Goal: Information Seeking & Learning: Learn about a topic

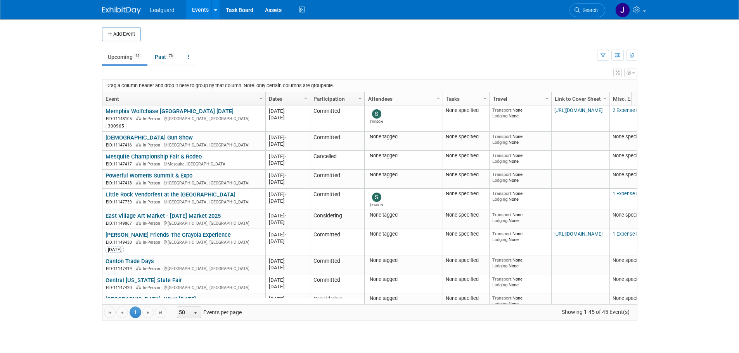
click at [300, 96] on link "Dates" at bounding box center [287, 98] width 36 height 13
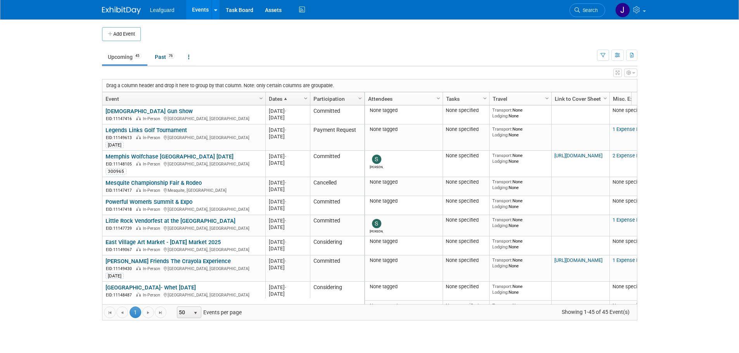
click at [306, 95] on span "Column Settings" at bounding box center [305, 98] width 6 height 6
click at [282, 98] on span at bounding box center [285, 99] width 6 height 6
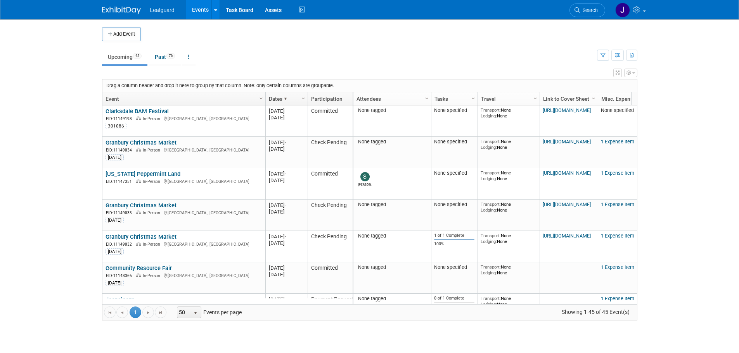
drag, startPoint x: 299, startPoint y: 97, endPoint x: 309, endPoint y: 99, distance: 10.0
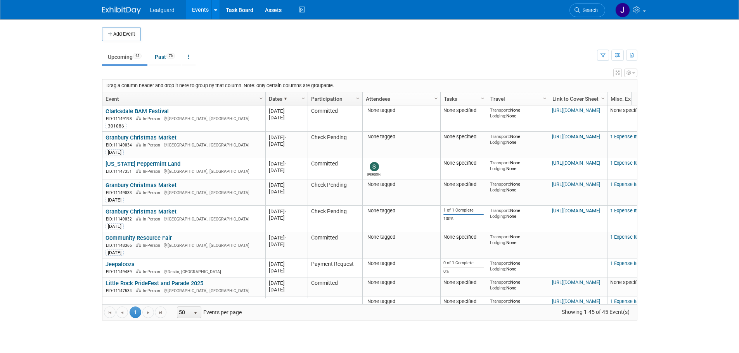
click at [286, 96] on span at bounding box center [285, 99] width 6 height 6
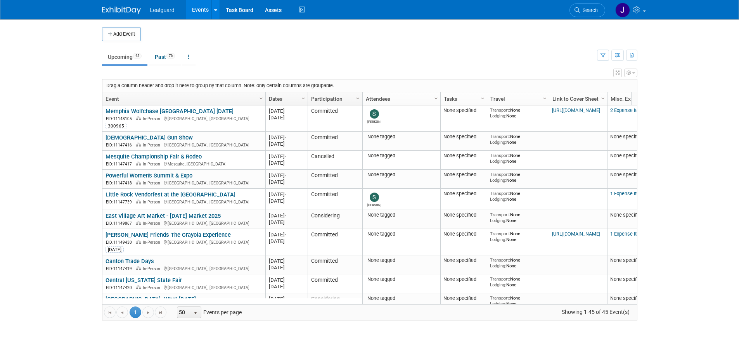
click at [356, 98] on span "Column Settings" at bounding box center [357, 98] width 6 height 6
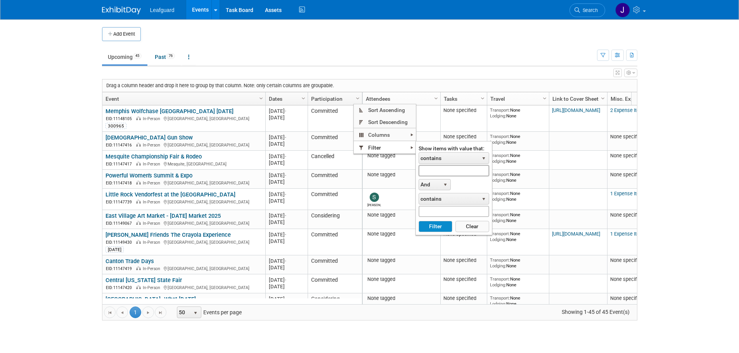
click at [447, 168] on input "text" at bounding box center [453, 170] width 71 height 11
click at [432, 229] on button "Filter" at bounding box center [435, 227] width 34 height 12
type input "Committed"
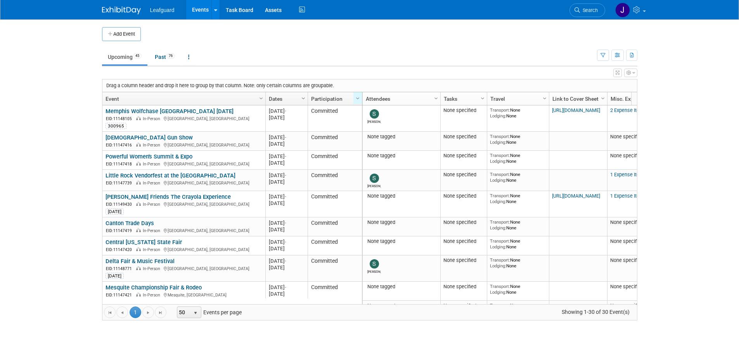
click at [300, 96] on span "Column Settings" at bounding box center [303, 98] width 6 height 6
click at [330, 111] on span "Sort Ascending" at bounding box center [330, 110] width 62 height 12
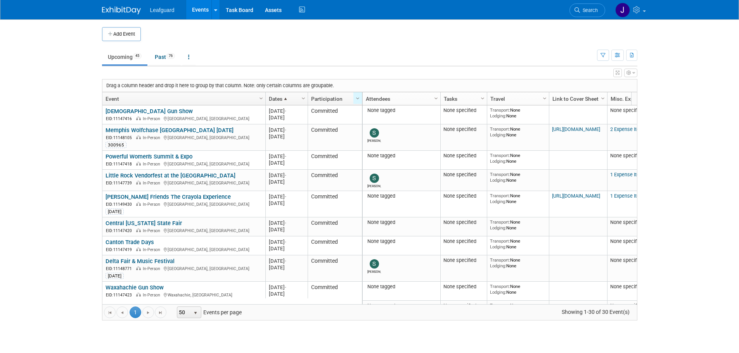
click at [288, 100] on span at bounding box center [285, 99] width 6 height 6
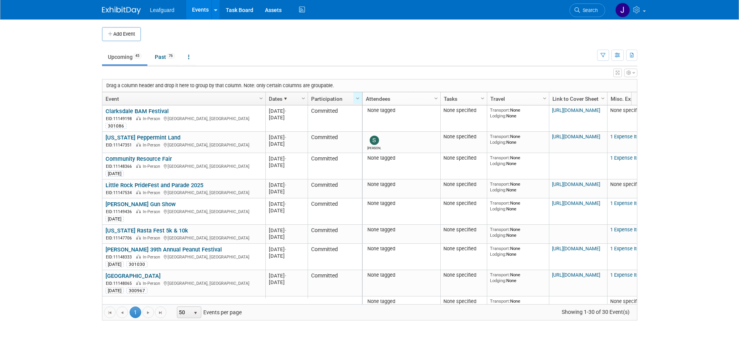
click at [287, 99] on span at bounding box center [285, 99] width 6 height 6
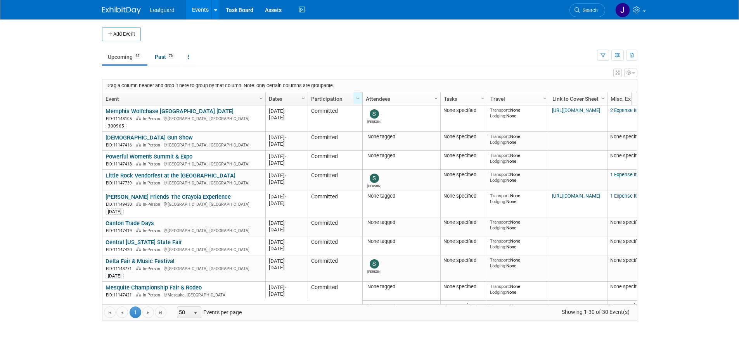
click at [300, 95] on link "Column Settings" at bounding box center [303, 98] width 9 height 12
click at [324, 146] on span "Filter" at bounding box center [330, 148] width 62 height 12
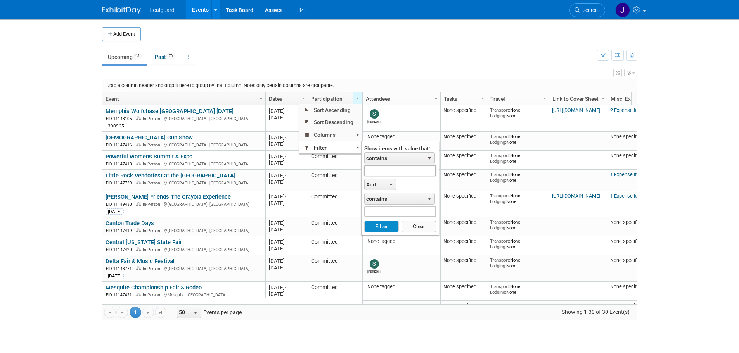
click at [377, 167] on input "text" at bounding box center [400, 170] width 72 height 11
click at [388, 225] on button "Filter" at bounding box center [381, 227] width 35 height 12
type input "Aug"
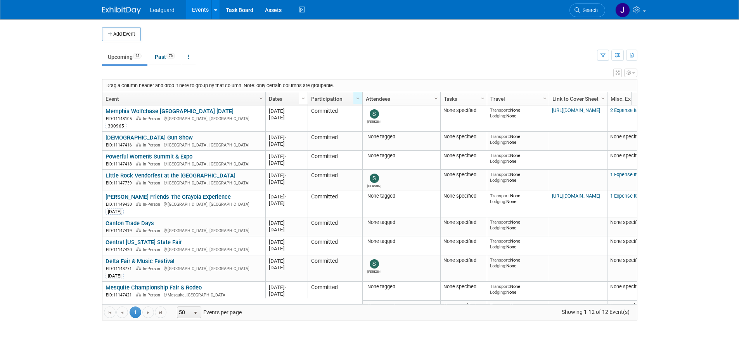
click at [302, 98] on span "Column Settings" at bounding box center [303, 98] width 6 height 6
click at [319, 118] on span "Sort Descending" at bounding box center [330, 122] width 62 height 12
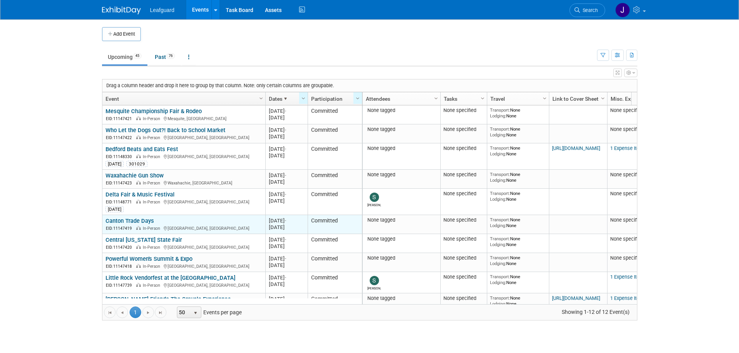
scroll to position [67, 0]
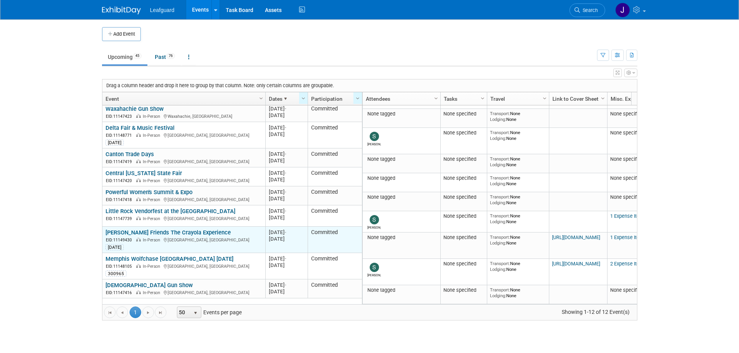
click at [155, 231] on link "[PERSON_NAME] Friends The Crayola Experience" at bounding box center [167, 232] width 125 height 7
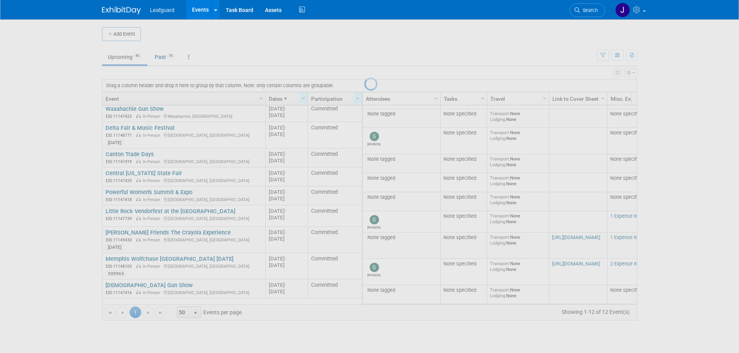
click at [364, 209] on div at bounding box center [369, 176] width 11 height 353
click at [364, 148] on div at bounding box center [369, 176] width 11 height 353
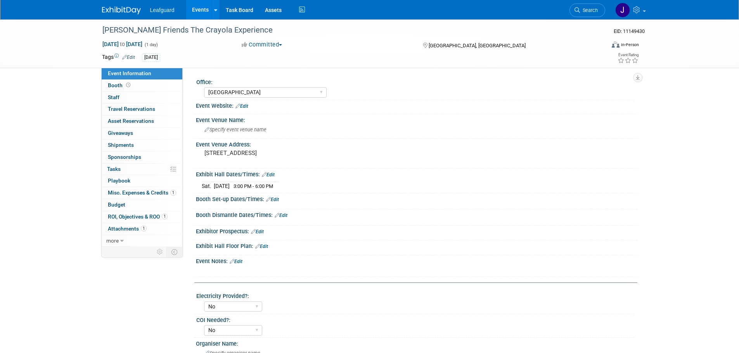
select select "[GEOGRAPHIC_DATA]"
select select "No"
select select "Check"
click at [133, 191] on span "Misc. Expenses & Credits 1" at bounding box center [142, 193] width 68 height 6
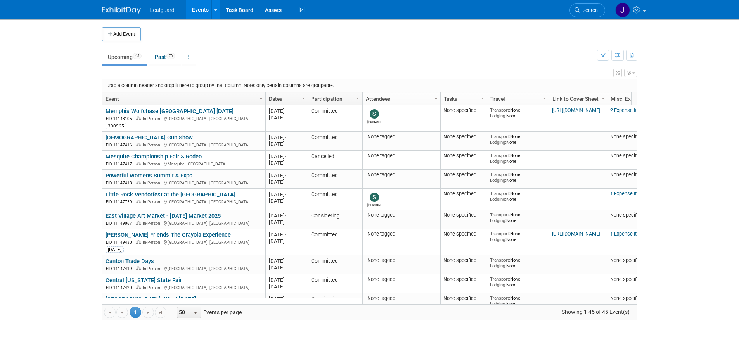
click at [302, 98] on span "Column Settings" at bounding box center [303, 98] width 6 height 6
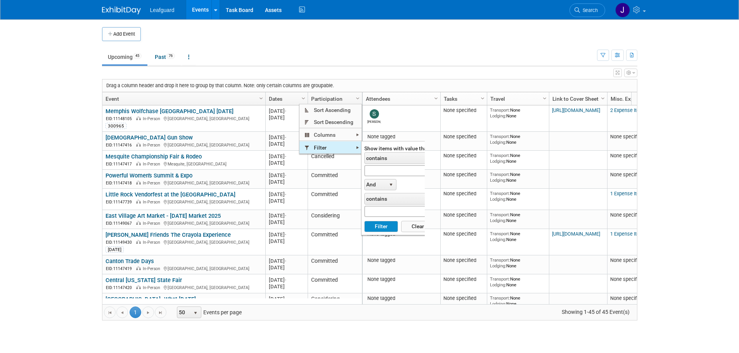
click at [319, 145] on span "Filter" at bounding box center [330, 148] width 62 height 12
click at [375, 167] on input "text" at bounding box center [399, 170] width 71 height 11
click at [383, 227] on button "Filter" at bounding box center [381, 227] width 34 height 12
type input "Aug"
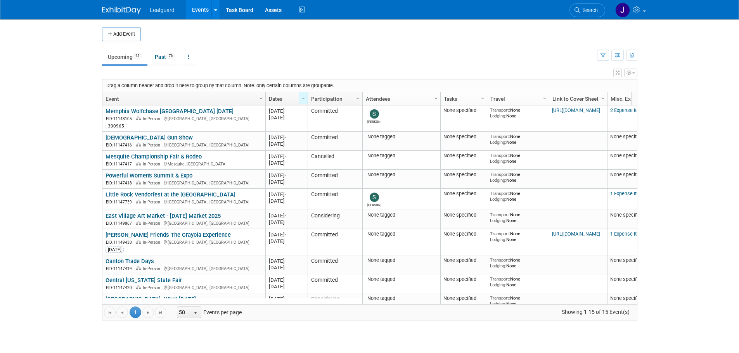
click at [359, 98] on span "Column Settings" at bounding box center [357, 98] width 6 height 6
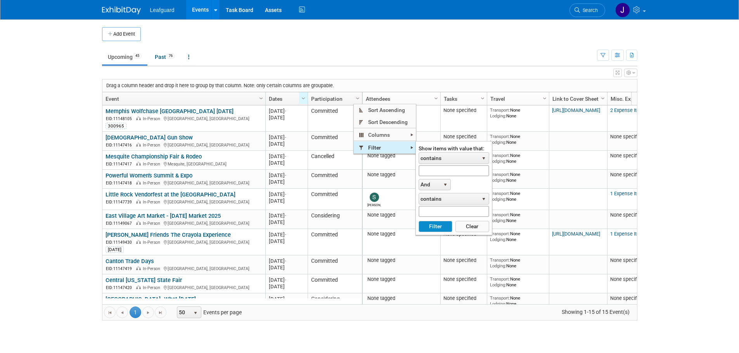
click at [385, 143] on span "Filter" at bounding box center [385, 148] width 62 height 12
click at [430, 170] on input "text" at bounding box center [453, 170] width 71 height 11
click at [434, 228] on button "Filter" at bounding box center [435, 227] width 34 height 12
type input "Committed"
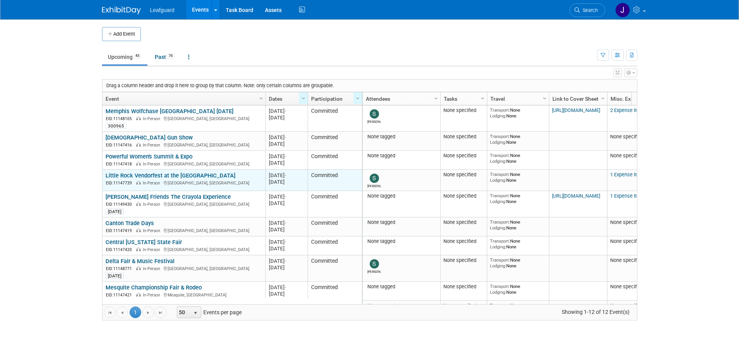
click at [159, 175] on link "Little Rock Vendorfest at the Argenta" at bounding box center [170, 175] width 130 height 7
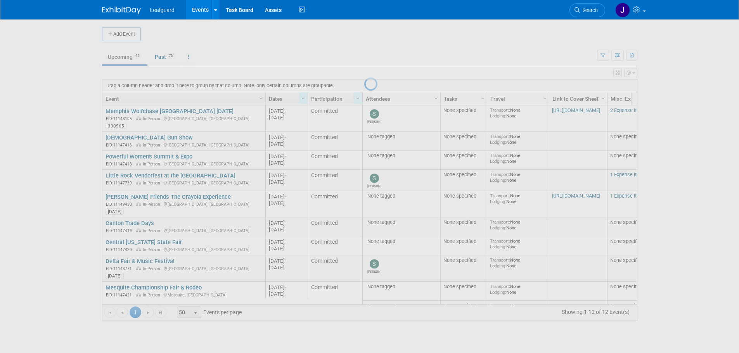
click at [364, 156] on div at bounding box center [369, 176] width 11 height 353
click at [364, 167] on div at bounding box center [369, 176] width 11 height 353
click at [364, 173] on div at bounding box center [369, 176] width 11 height 353
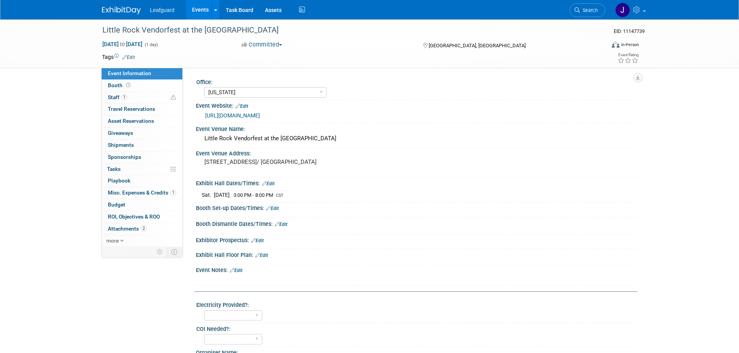
select select "[US_STATE]"
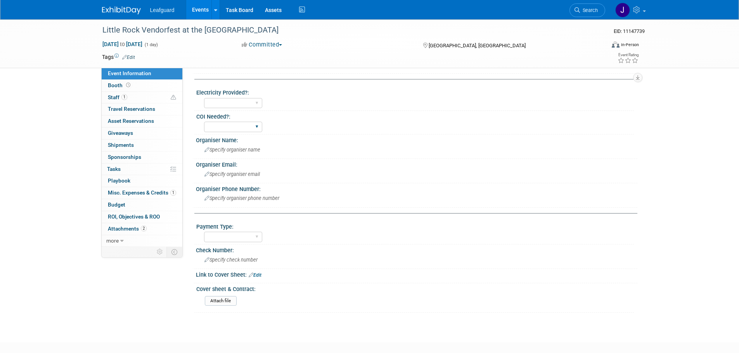
scroll to position [255, 0]
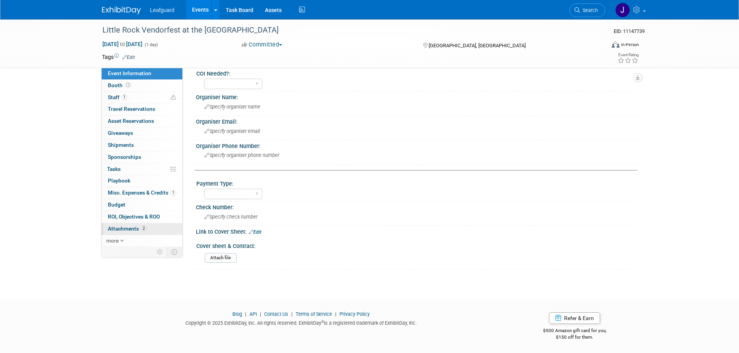
click at [129, 229] on span "Attachments 2" at bounding box center [127, 229] width 39 height 6
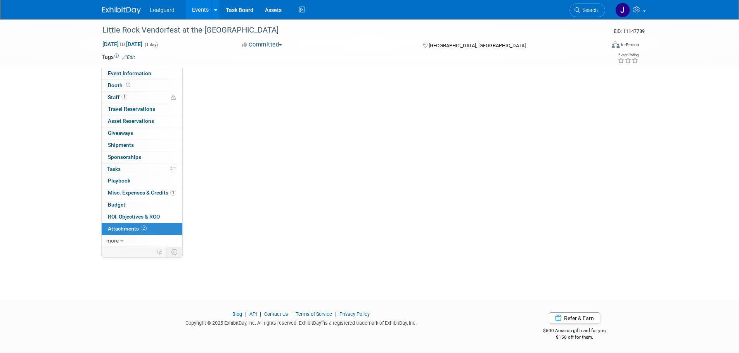
scroll to position [0, 0]
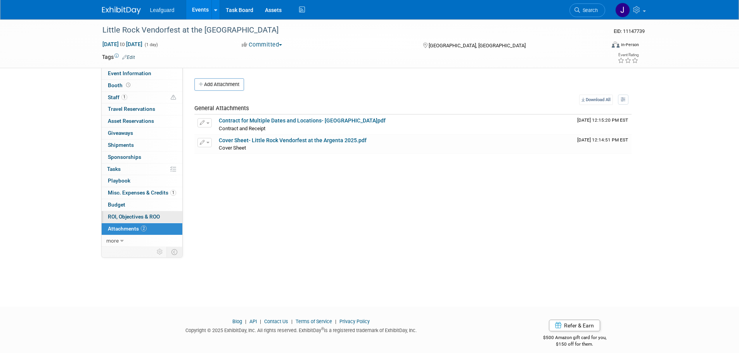
click at [131, 219] on span "ROI, Objectives & ROO 0" at bounding box center [134, 217] width 52 height 6
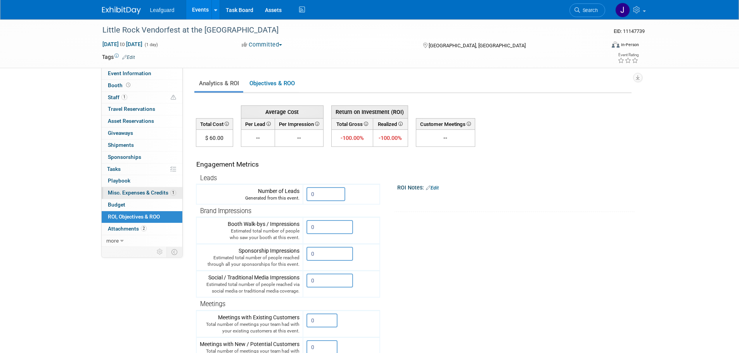
click at [143, 193] on span "Misc. Expenses & Credits 1" at bounding box center [142, 193] width 68 height 6
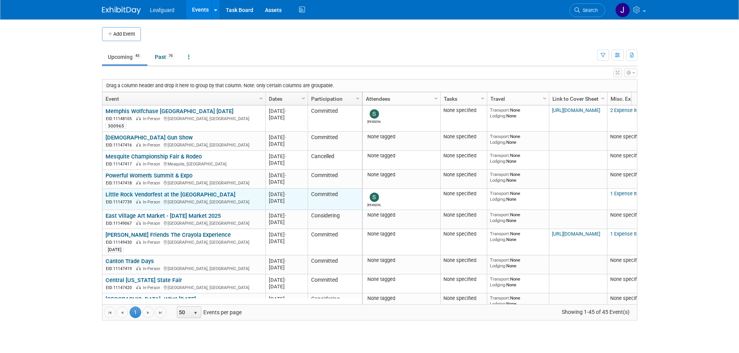
click at [145, 193] on link "Little Rock Vendorfest at the [GEOGRAPHIC_DATA]" at bounding box center [170, 194] width 130 height 7
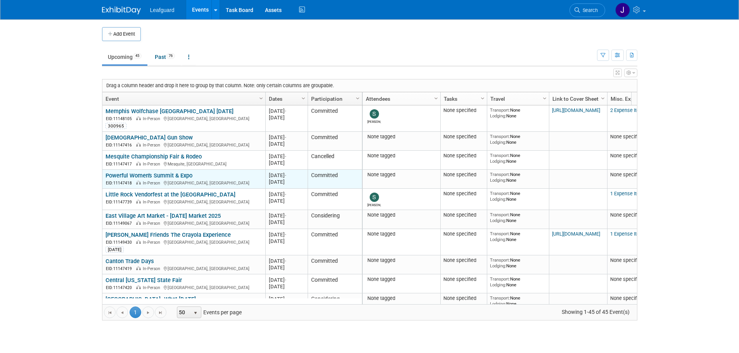
click at [167, 177] on link "Powerful Women's Summit & Expo" at bounding box center [148, 175] width 87 height 7
click at [158, 174] on link "Powerful Women's Summit & Expo" at bounding box center [148, 175] width 87 height 7
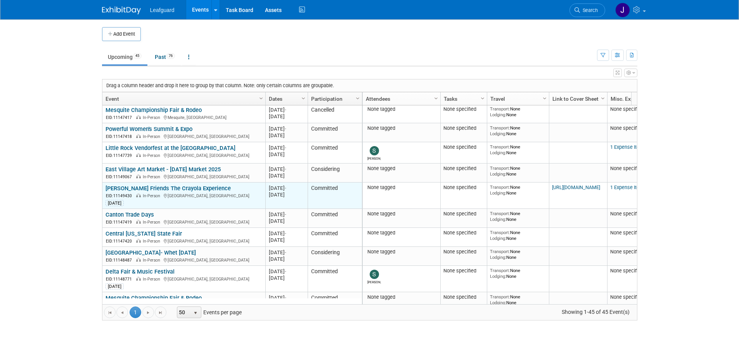
scroll to position [140, 0]
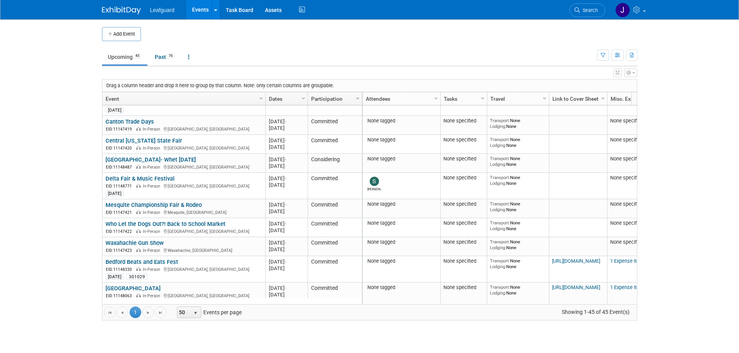
click at [355, 97] on span "Column Settings" at bounding box center [357, 98] width 6 height 6
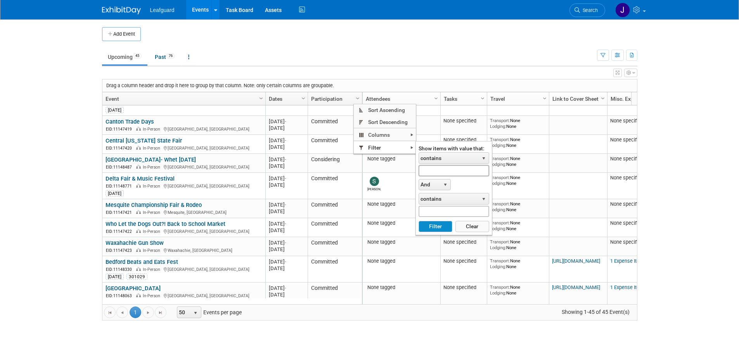
click at [442, 168] on input "text" at bounding box center [453, 170] width 71 height 11
click at [418, 221] on button "Filter" at bounding box center [435, 227] width 34 height 12
type input "Committed"
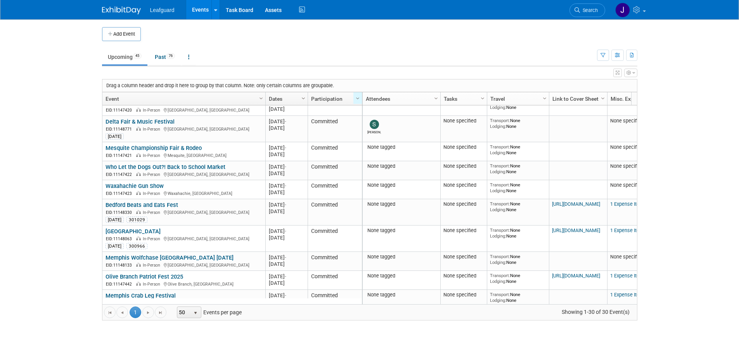
click at [300, 95] on span "Column Settings" at bounding box center [303, 98] width 6 height 6
click at [319, 145] on span "Filter" at bounding box center [330, 148] width 62 height 12
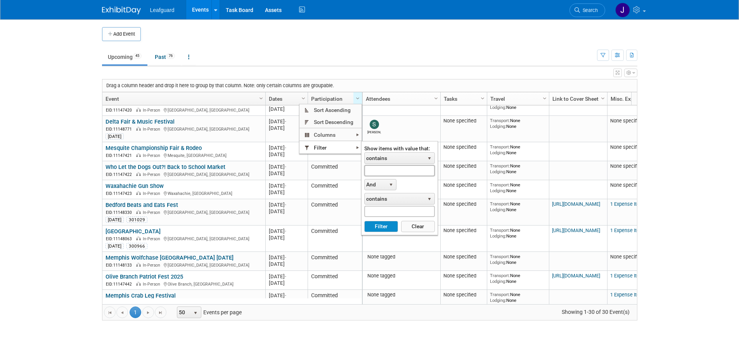
click at [380, 169] on input "text" at bounding box center [399, 170] width 71 height 11
click at [364, 221] on button "Filter" at bounding box center [381, 227] width 34 height 12
type input "Aug"
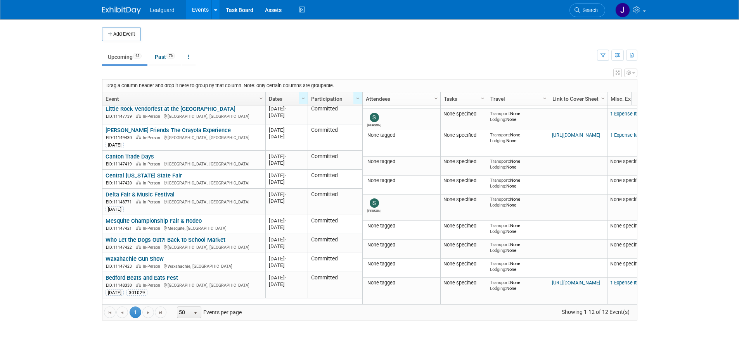
scroll to position [0, 0]
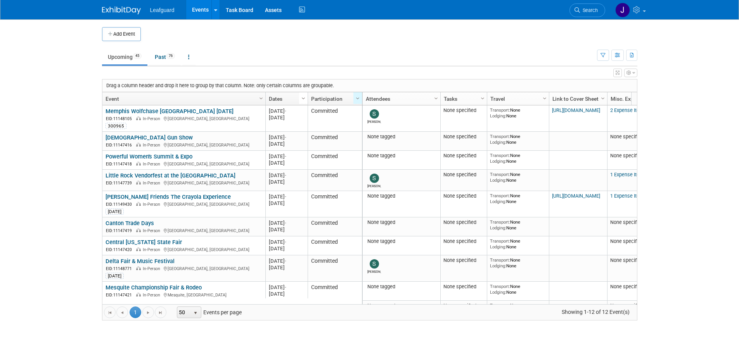
click at [305, 97] on span "Column Settings" at bounding box center [303, 98] width 6 height 6
click at [295, 95] on link "Dates" at bounding box center [286, 98] width 34 height 13
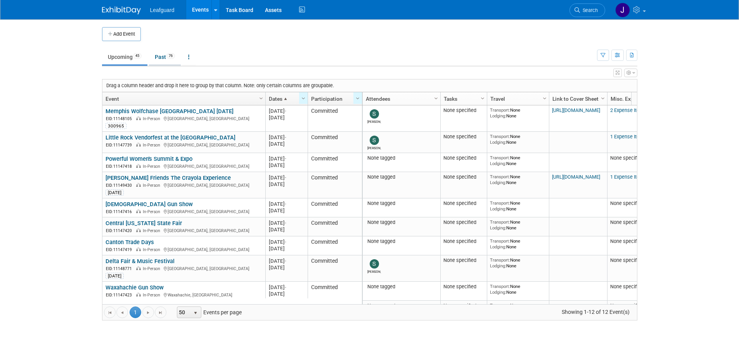
click at [163, 60] on link "Past 76" at bounding box center [165, 57] width 32 height 15
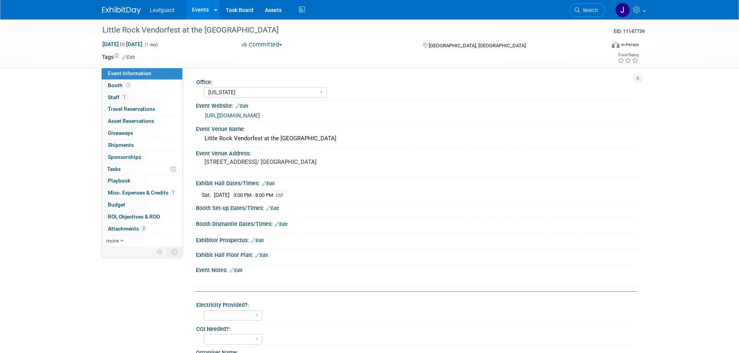
select select "[US_STATE]"
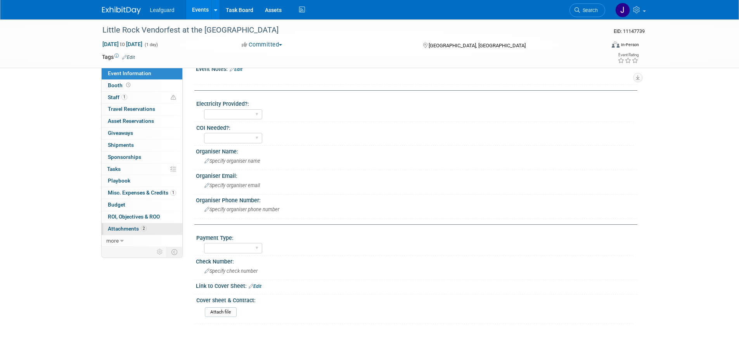
scroll to position [255, 0]
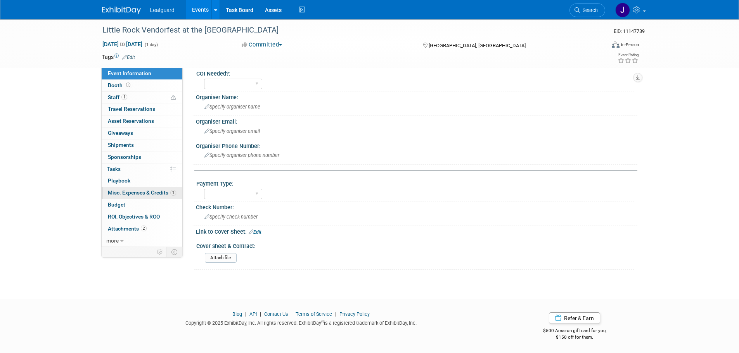
click at [142, 191] on span "Misc. Expenses & Credits 1" at bounding box center [142, 193] width 68 height 6
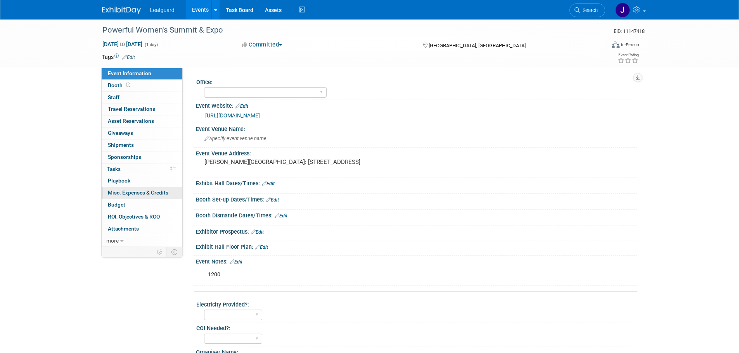
click at [149, 194] on span "Misc. Expenses & Credits 0" at bounding box center [138, 193] width 60 height 6
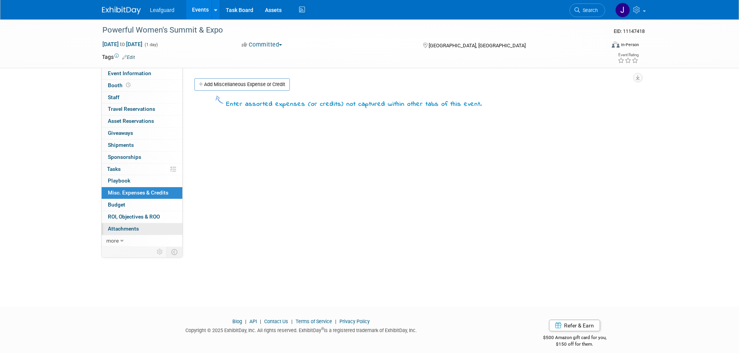
click at [133, 226] on span "Attachments 0" at bounding box center [123, 229] width 31 height 6
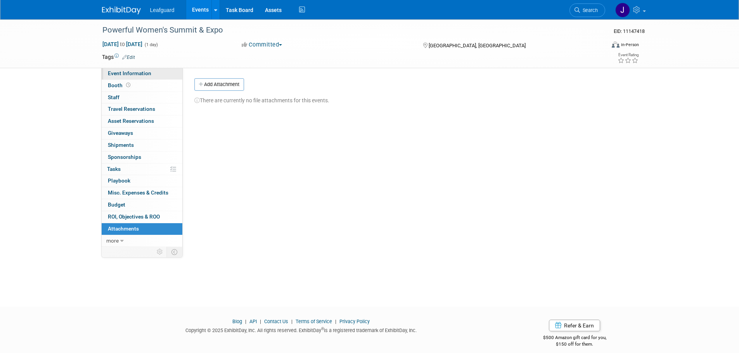
click at [124, 73] on span "Event Information" at bounding box center [129, 73] width 43 height 6
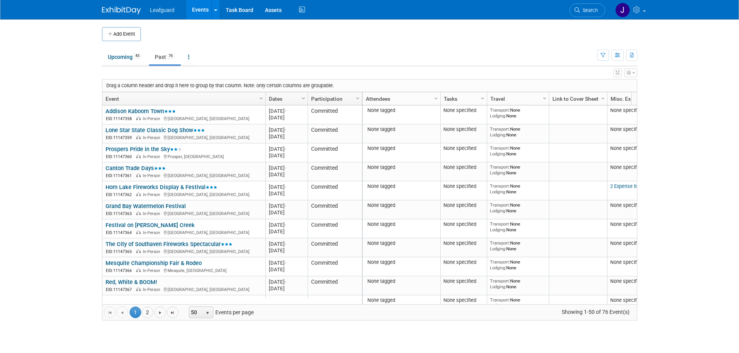
click at [302, 97] on span "Column Settings" at bounding box center [303, 98] width 6 height 6
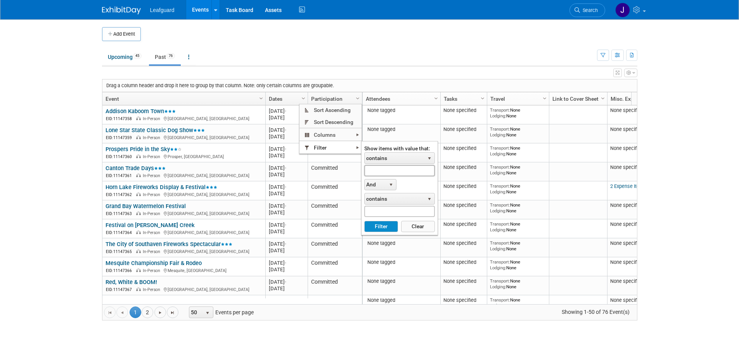
click at [374, 170] on input "text" at bounding box center [399, 170] width 71 height 11
click at [364, 221] on button "Filter" at bounding box center [381, 227] width 34 height 12
type input "Aug"
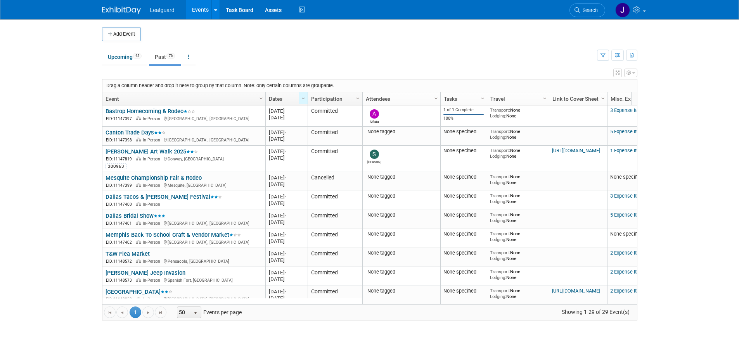
click at [602, 98] on span "Column Settings" at bounding box center [602, 98] width 6 height 6
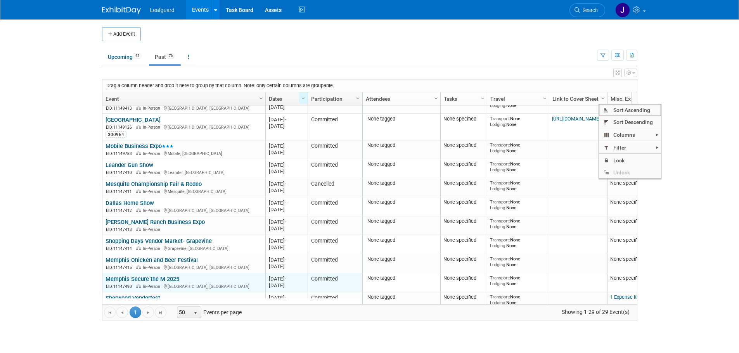
scroll to position [306, 0]
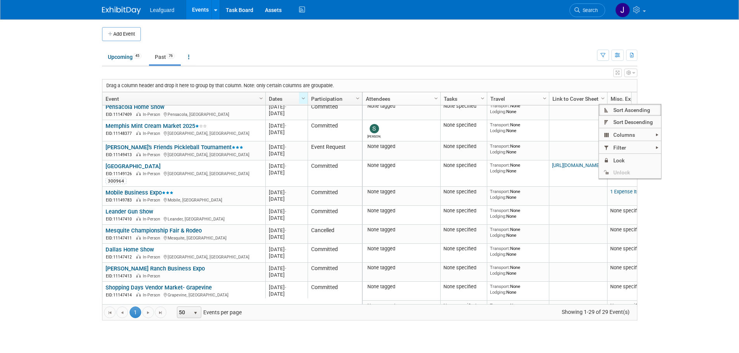
click at [53, 164] on body "Leafguard Events Add Event Bulk Upload Events Shareable Event Boards Recently V…" at bounding box center [369, 176] width 739 height 353
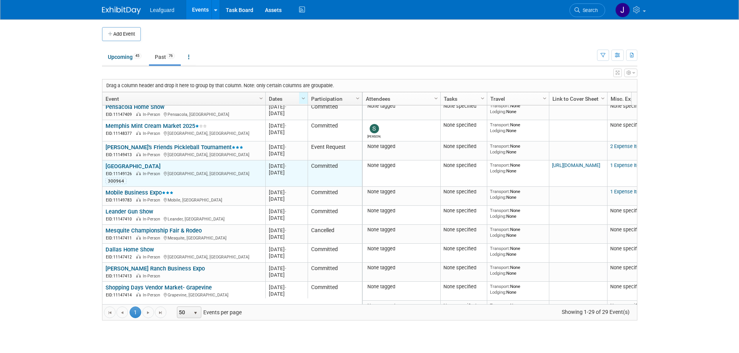
click at [127, 165] on link "[GEOGRAPHIC_DATA]" at bounding box center [132, 166] width 55 height 7
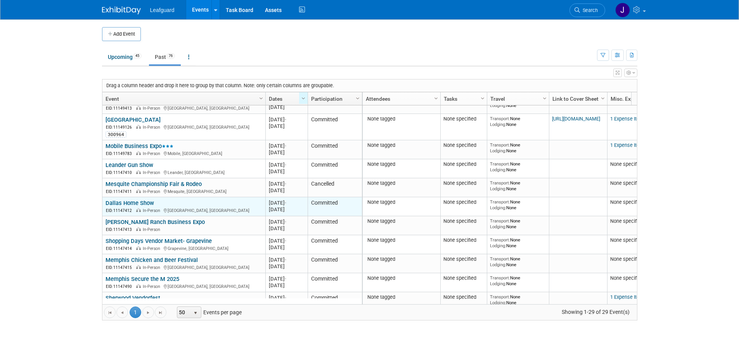
scroll to position [399, 0]
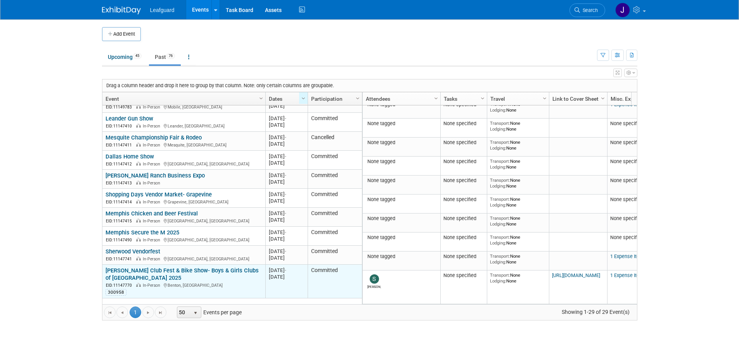
click at [166, 269] on link "[PERSON_NAME] Club Fest & Bike Show- Boys & Girls Clubs of [GEOGRAPHIC_DATA] 20…" at bounding box center [181, 274] width 153 height 14
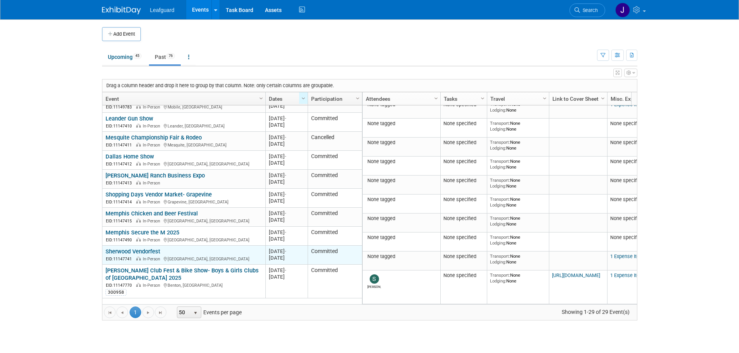
click at [135, 252] on link "Sherwood Vendorfest" at bounding box center [132, 251] width 55 height 7
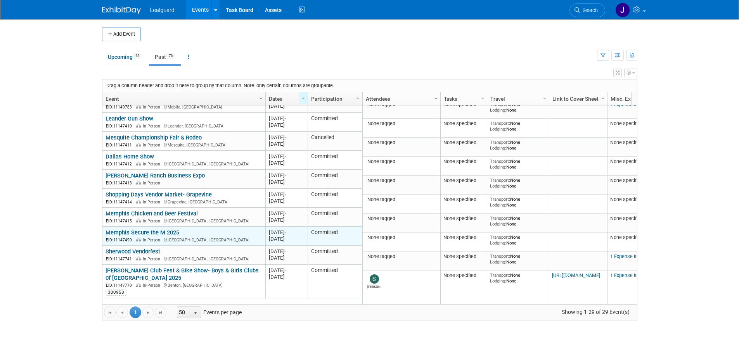
click at [160, 236] on div "Memphis Secure the M 2025 EID: 11147490 In-Person Memphis, TN" at bounding box center [183, 236] width 156 height 14
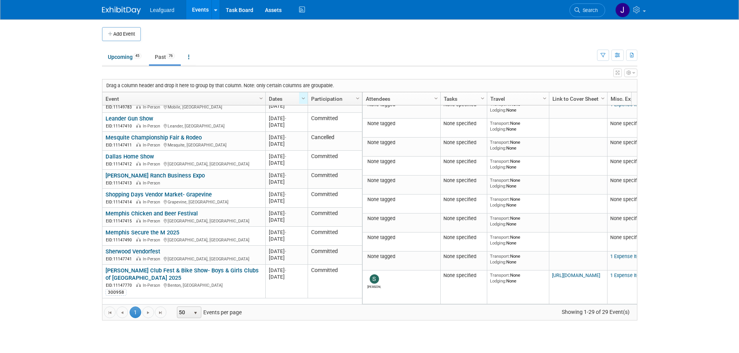
click at [161, 233] on link "Memphis Secure the M 2025" at bounding box center [142, 232] width 74 height 7
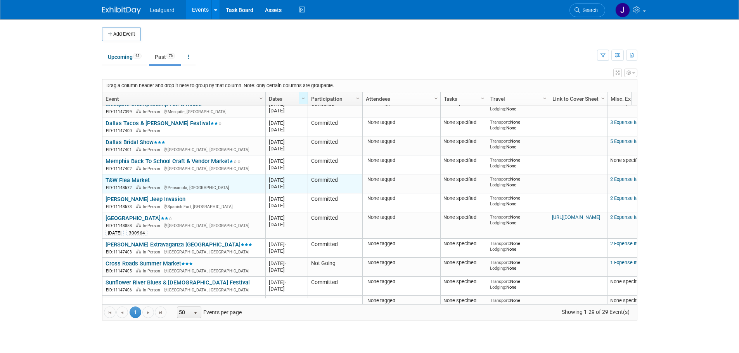
scroll to position [0, 0]
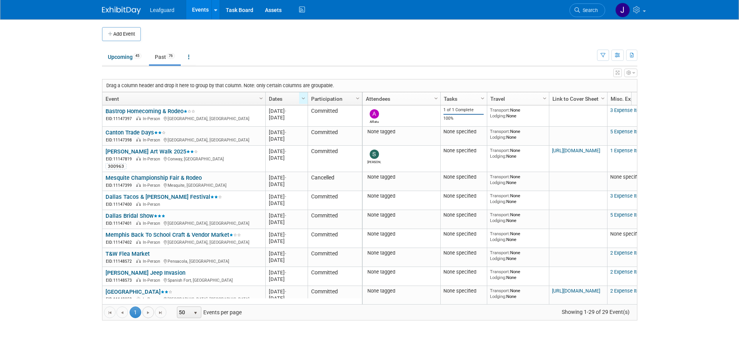
click at [148, 312] on span "Go to the next page" at bounding box center [148, 313] width 6 height 6
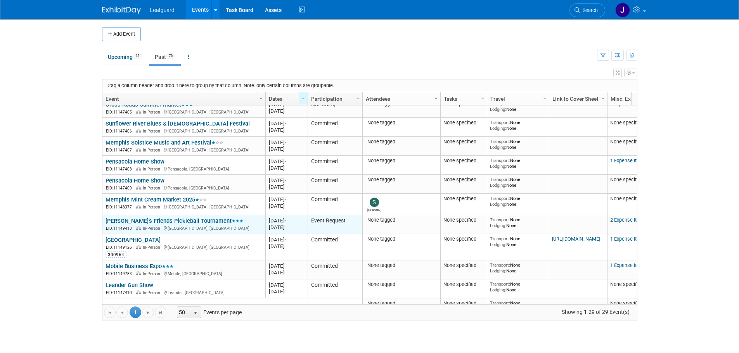
click at [172, 221] on link "[PERSON_NAME]'s Friends Pickleball Tournament" at bounding box center [174, 220] width 138 height 7
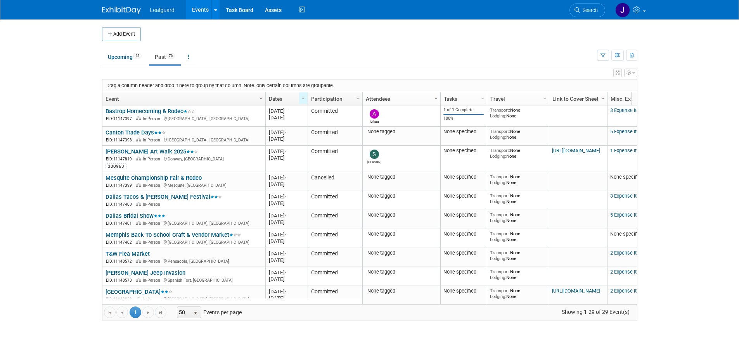
click at [354, 98] on span "Column Settings" at bounding box center [357, 98] width 6 height 6
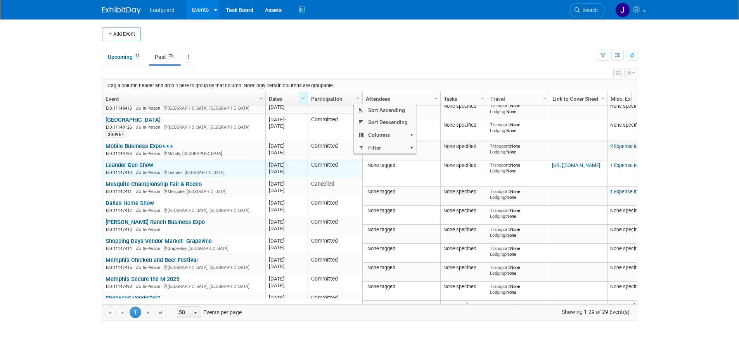
scroll to position [306, 0]
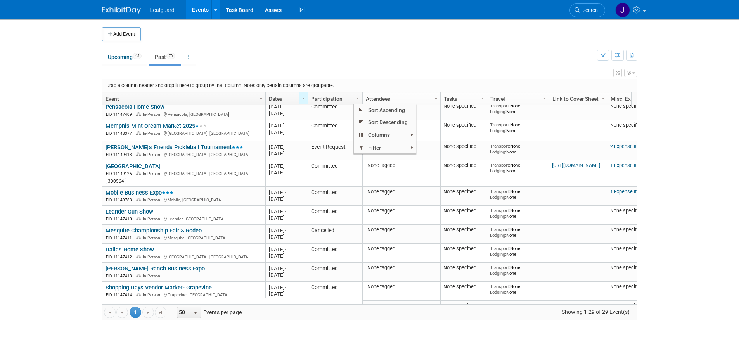
click at [0, 147] on body "Leafguard Events Add Event Bulk Upload Events Shareable Event Boards Recently V…" at bounding box center [369, 176] width 739 height 353
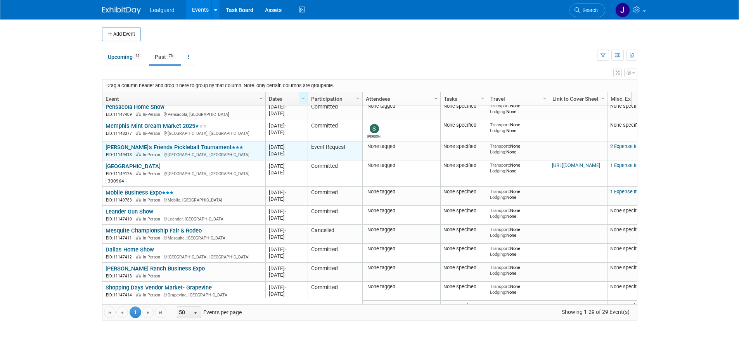
click at [157, 146] on link "[PERSON_NAME]'s Friends Pickleball Tournament" at bounding box center [174, 147] width 138 height 7
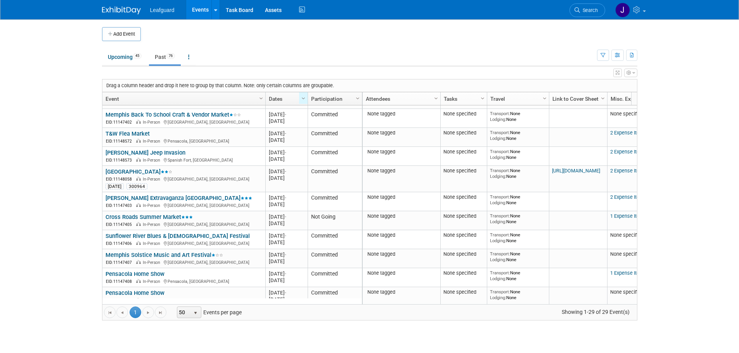
scroll to position [27, 0]
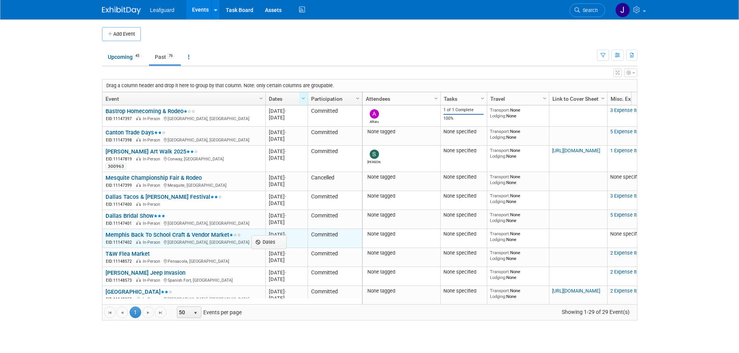
drag, startPoint x: 304, startPoint y: 97, endPoint x: 290, endPoint y: 240, distance: 143.7
click at [290, 240] on div "Drag a column header and drop it here to group by that column. Note: only certa…" at bounding box center [369, 200] width 535 height 242
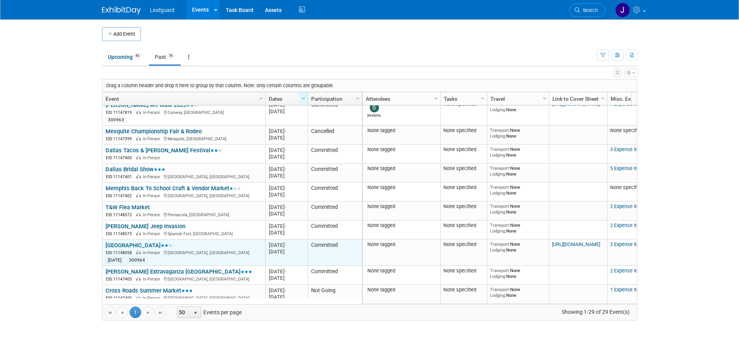
click at [130, 244] on link "[GEOGRAPHIC_DATA]" at bounding box center [138, 245] width 67 height 7
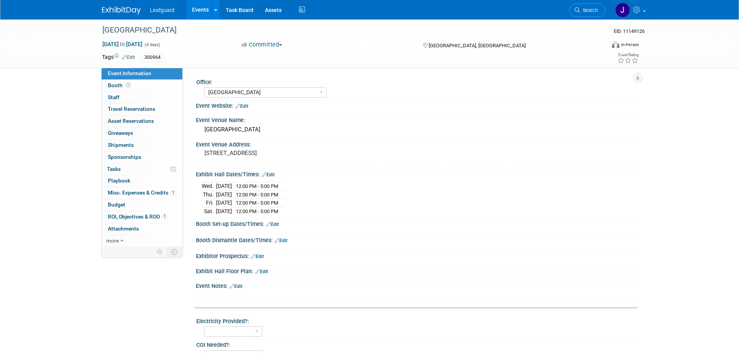
select select "[GEOGRAPHIC_DATA]"
select select "Check"
click at [146, 192] on span "Misc. Expenses & Credits 1" at bounding box center [142, 193] width 68 height 6
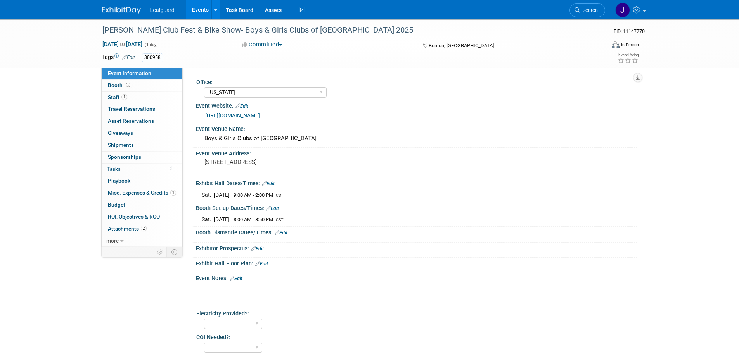
select select "[US_STATE]"
select select "Check"
click at [152, 188] on link "1 Misc. Expenses & Credits 1" at bounding box center [142, 193] width 81 height 12
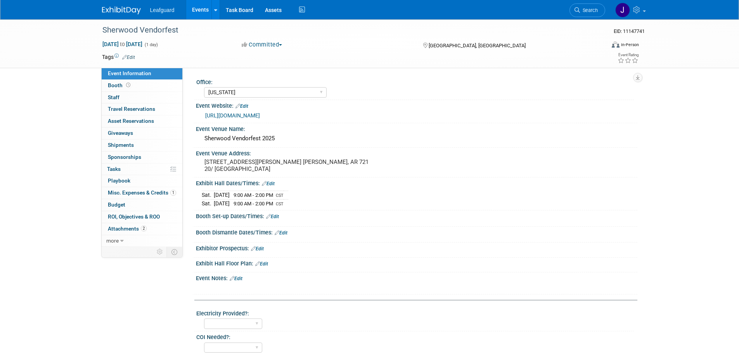
select select "[US_STATE]"
click at [136, 193] on span "Misc. Expenses & Credits 1" at bounding box center [142, 193] width 68 height 6
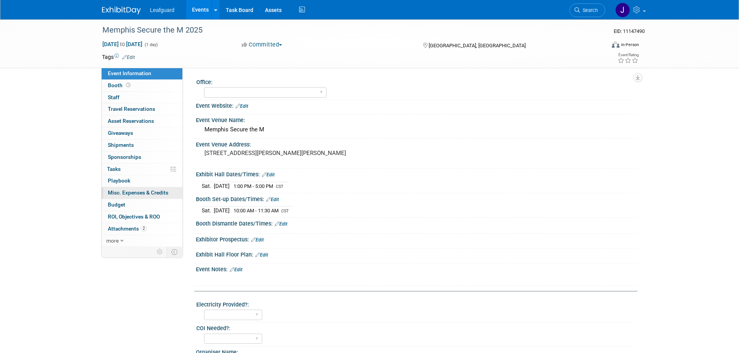
click at [144, 193] on span "Misc. Expenses & Credits 0" at bounding box center [138, 193] width 60 height 6
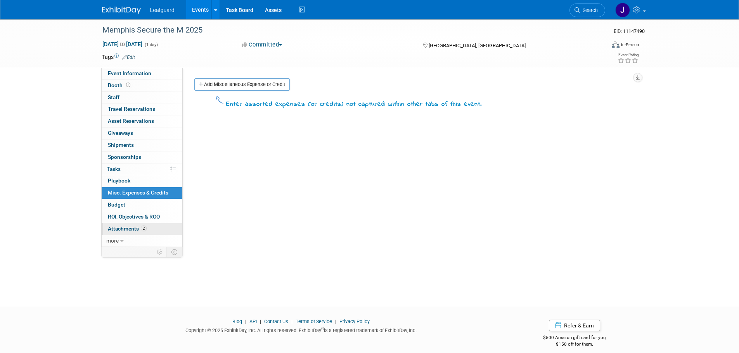
click at [126, 227] on span "Attachments 2" at bounding box center [127, 229] width 39 height 6
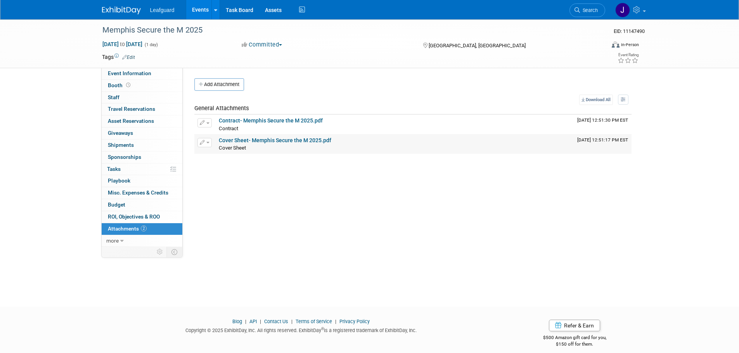
click at [274, 140] on link "Cover Sheet- Memphis Secure the M 2025.pdf" at bounding box center [275, 140] width 112 height 6
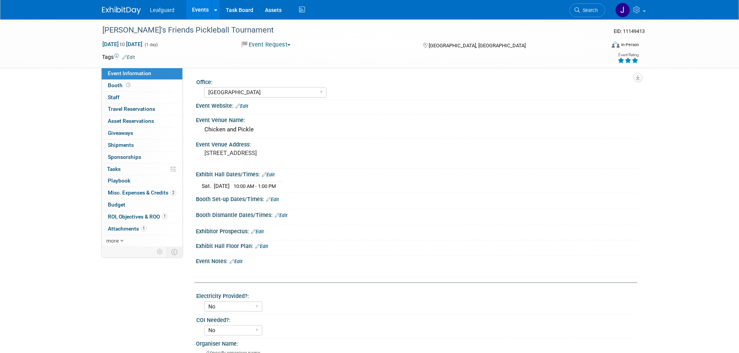
select select "[GEOGRAPHIC_DATA]"
select select "No"
select select "Check"
click at [138, 188] on link "2 Misc. Expenses & Credits 2" at bounding box center [142, 193] width 81 height 12
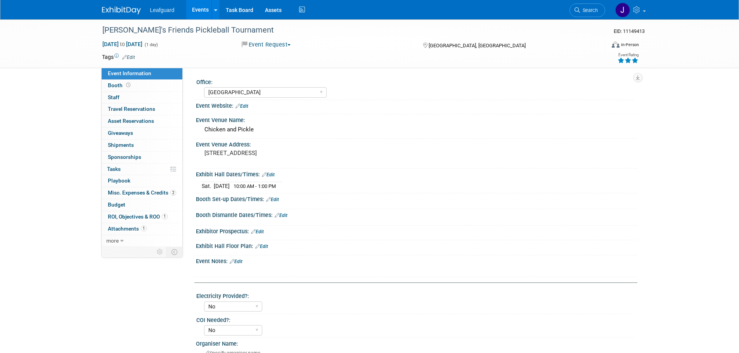
select select "[GEOGRAPHIC_DATA]"
select select "No"
select select "Check"
click at [268, 47] on button "Event Request" at bounding box center [266, 45] width 55 height 8
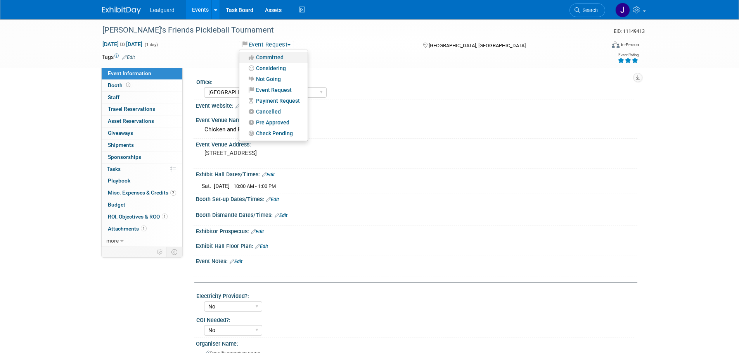
click at [277, 59] on link "Committed" at bounding box center [273, 57] width 68 height 11
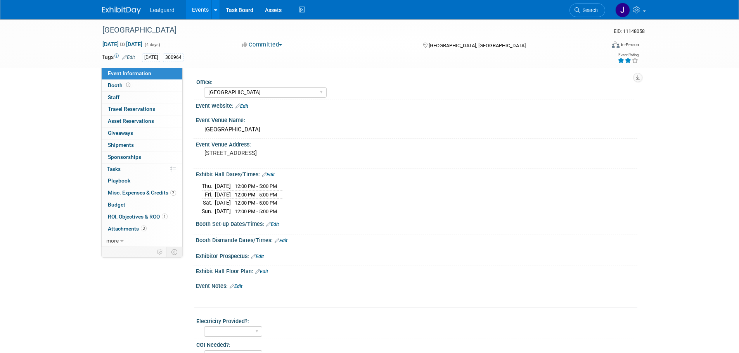
select select "[GEOGRAPHIC_DATA]"
select select "Check"
click at [152, 190] on span "Misc. Expenses & Credits 2" at bounding box center [142, 193] width 68 height 6
